Goal: Information Seeking & Learning: Learn about a topic

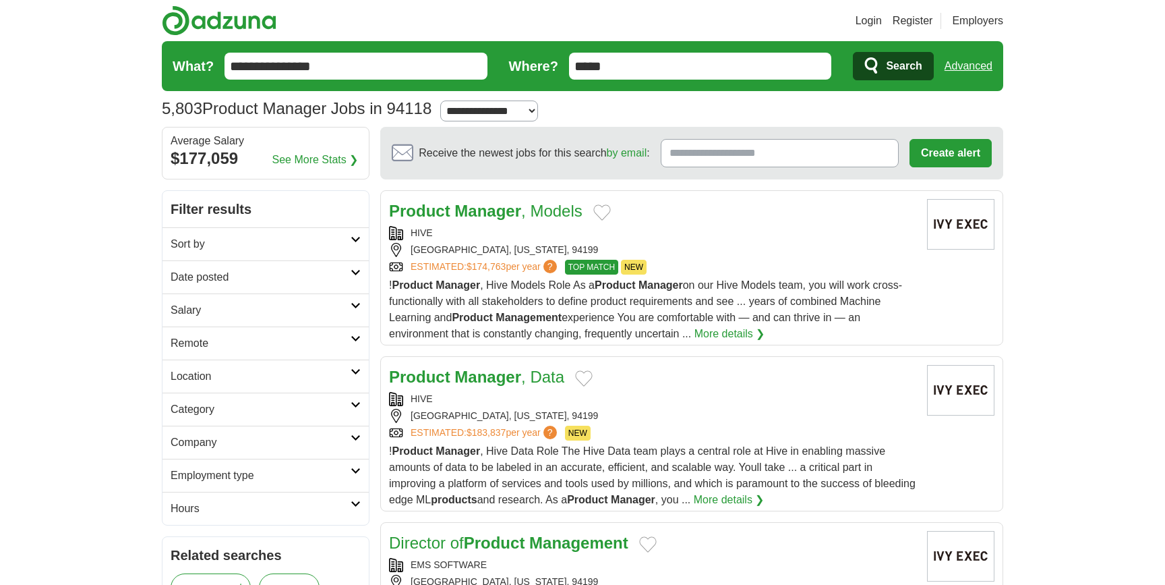
click at [302, 476] on h2 "Employment type" at bounding box center [261, 475] width 180 height 16
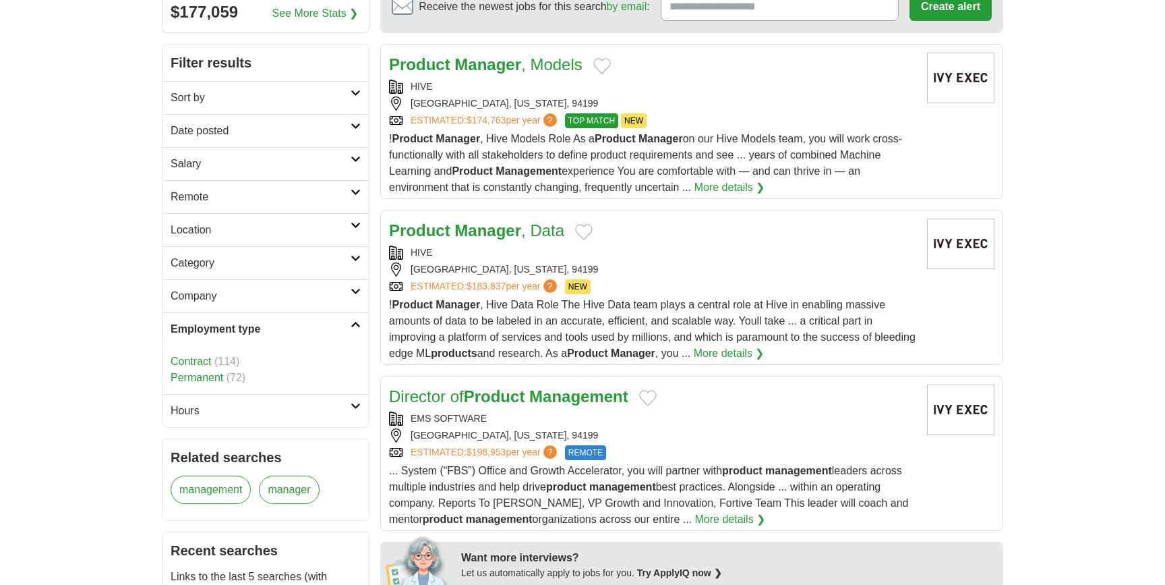
scroll to position [200, 0]
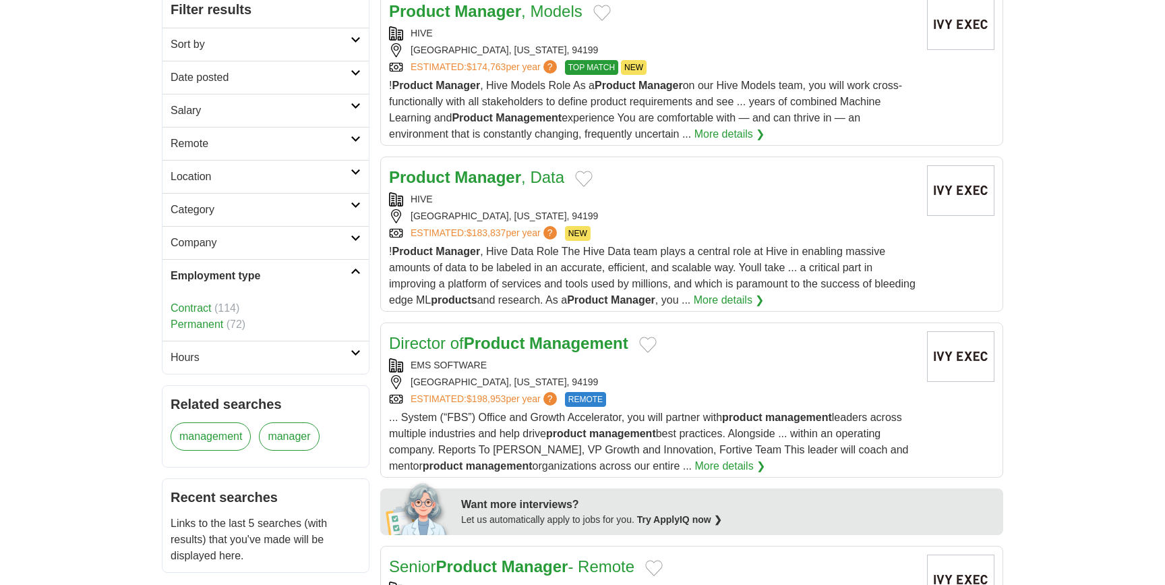
click at [285, 217] on h2 "Category" at bounding box center [261, 210] width 180 height 16
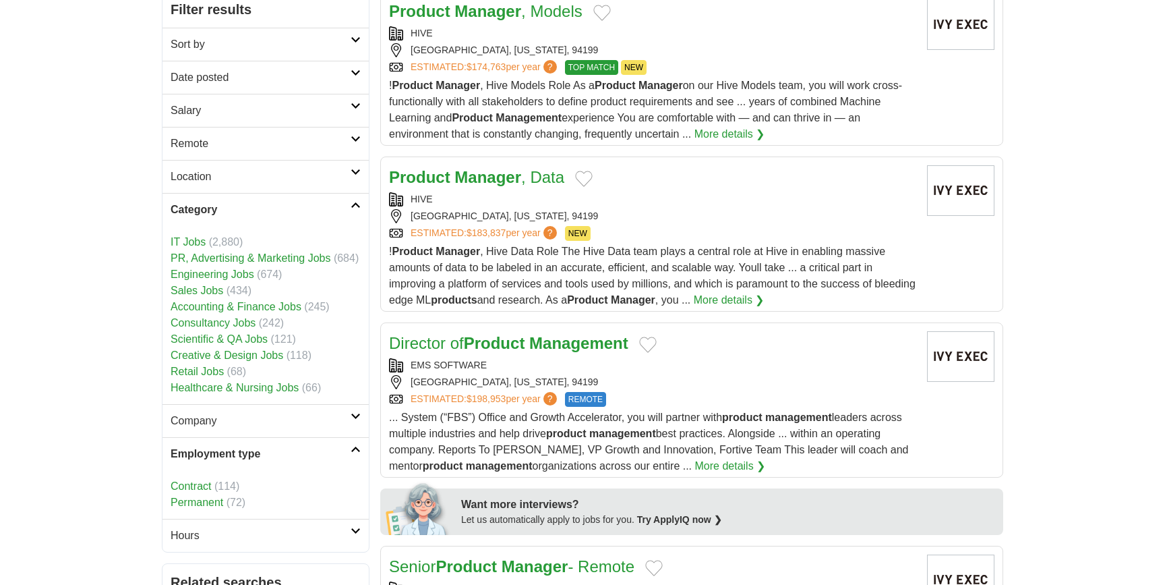
click at [268, 164] on link "Location" at bounding box center [265, 176] width 206 height 33
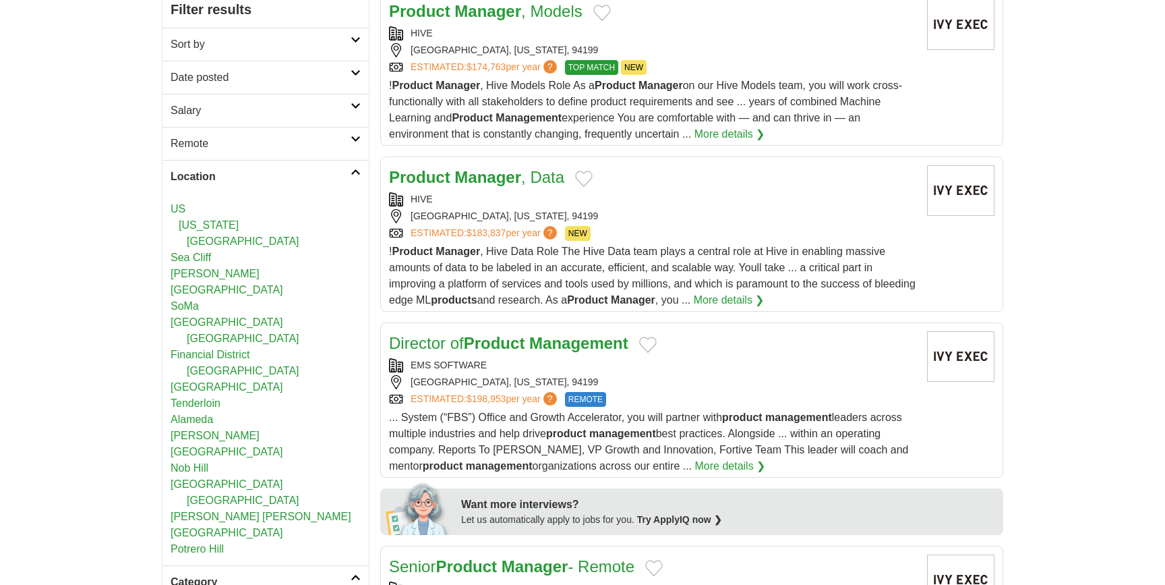
click at [267, 145] on h2 "Remote" at bounding box center [261, 144] width 180 height 16
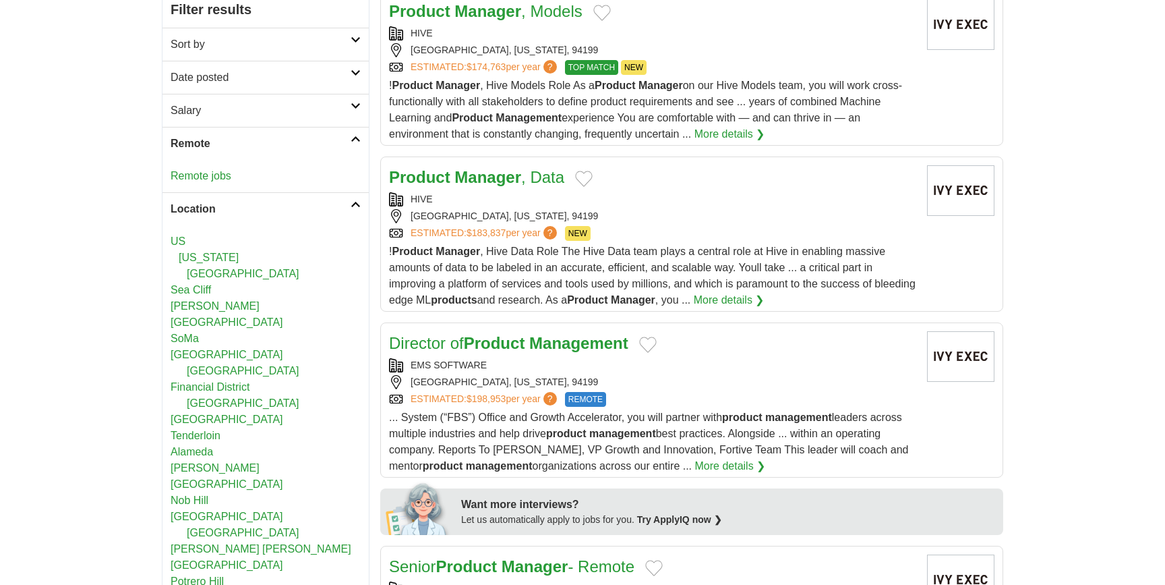
click at [262, 119] on link "Salary" at bounding box center [265, 110] width 206 height 33
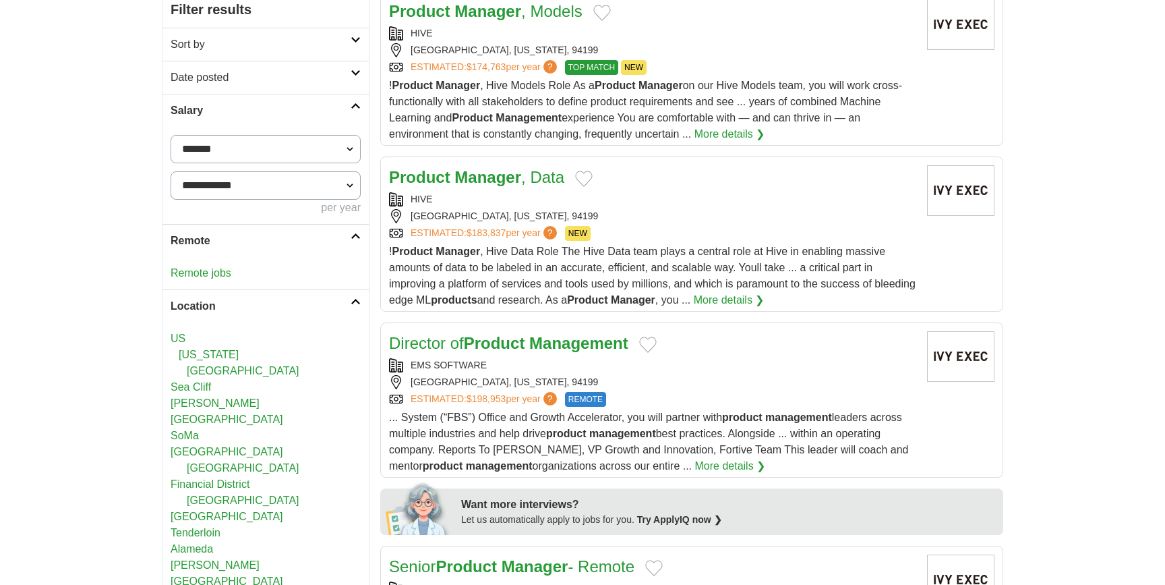
click at [261, 80] on h2 "Date posted" at bounding box center [261, 77] width 180 height 16
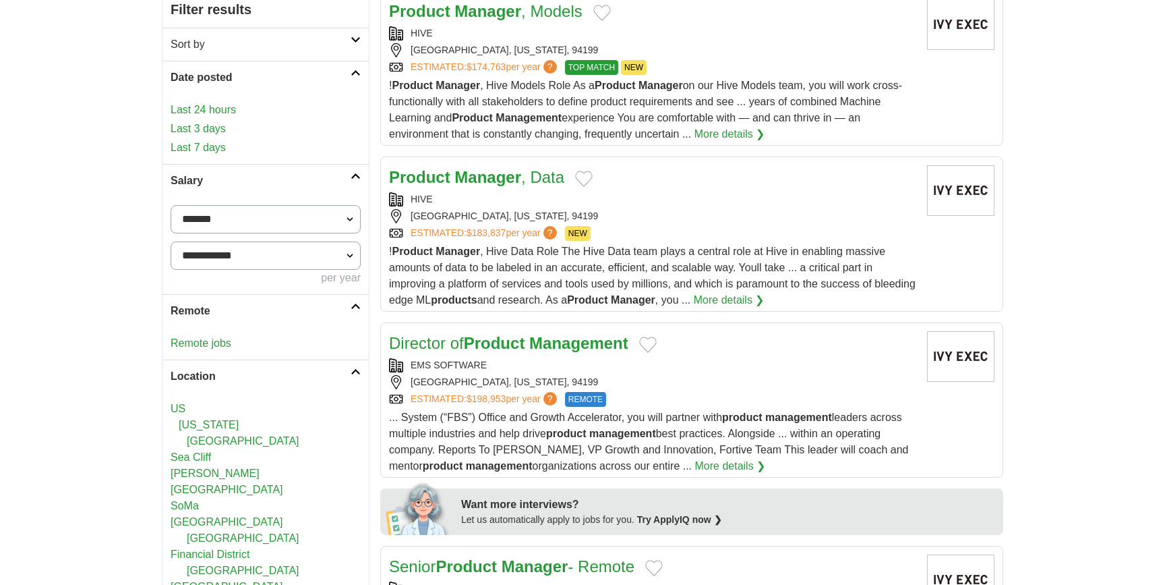
click at [258, 53] on link "Sort by" at bounding box center [265, 44] width 206 height 33
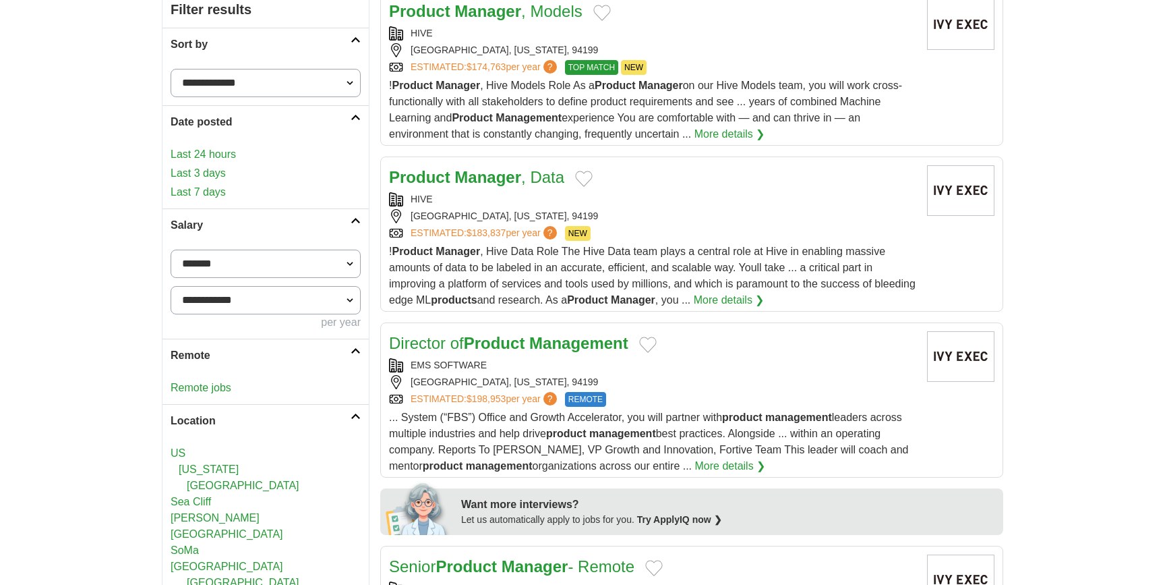
click at [258, 53] on link "Sort by" at bounding box center [265, 44] width 206 height 33
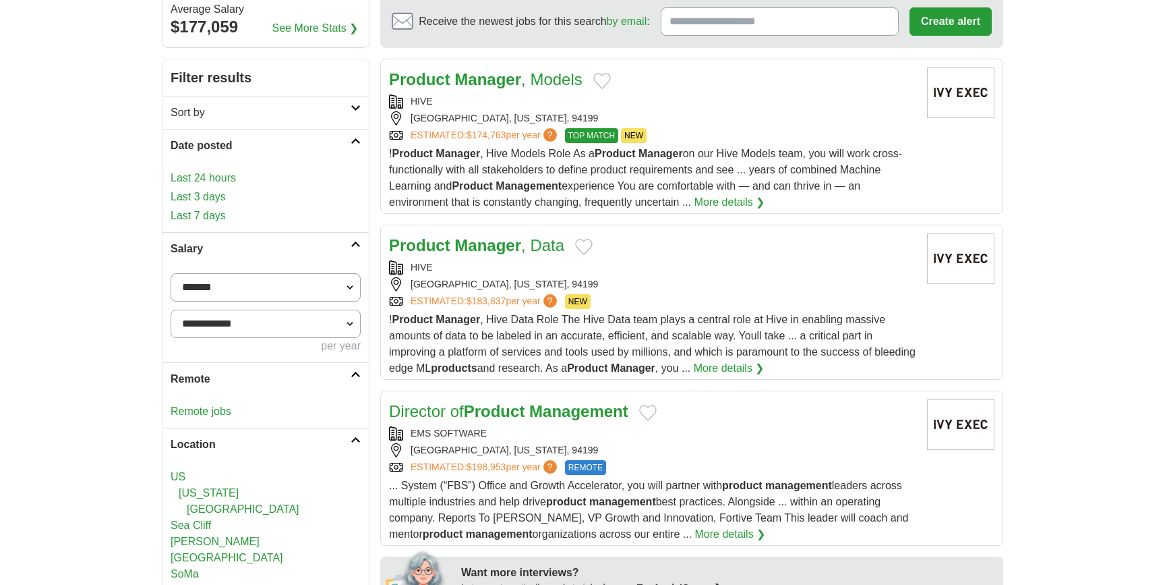
scroll to position [0, 0]
